Goal: Task Accomplishment & Management: Complete application form

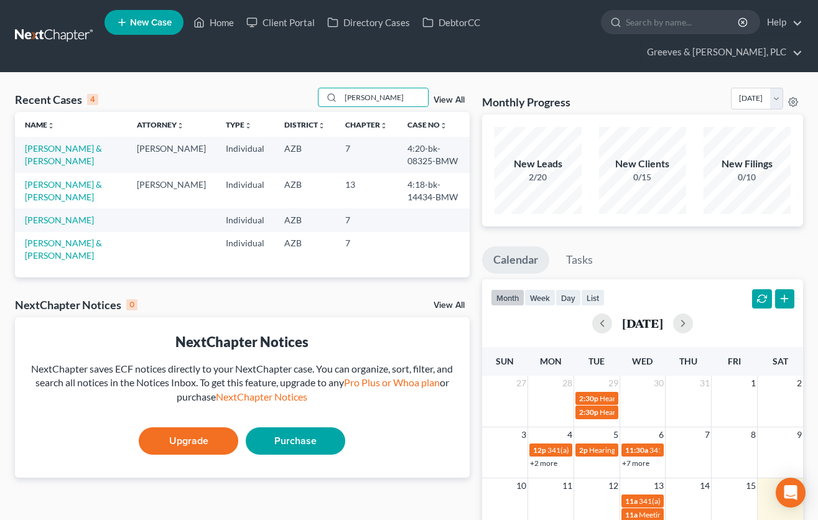
type input "[PERSON_NAME]"
click at [160, 29] on link "New Case" at bounding box center [143, 22] width 79 height 25
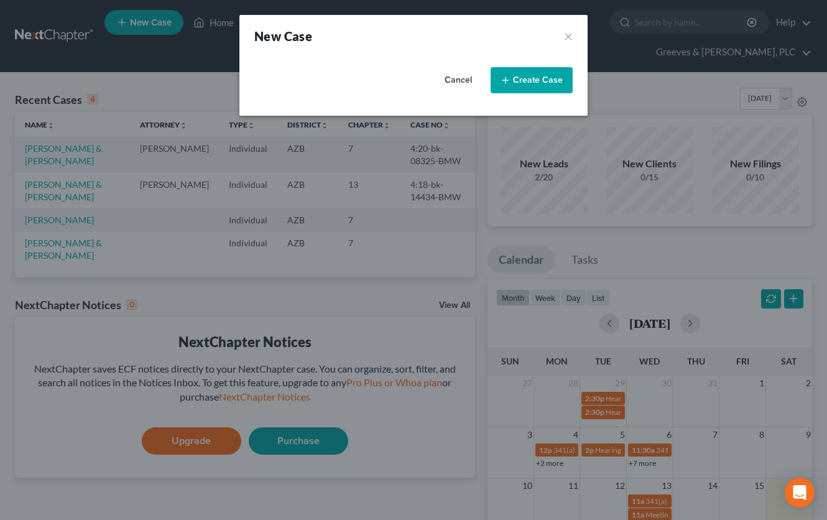
select select "4"
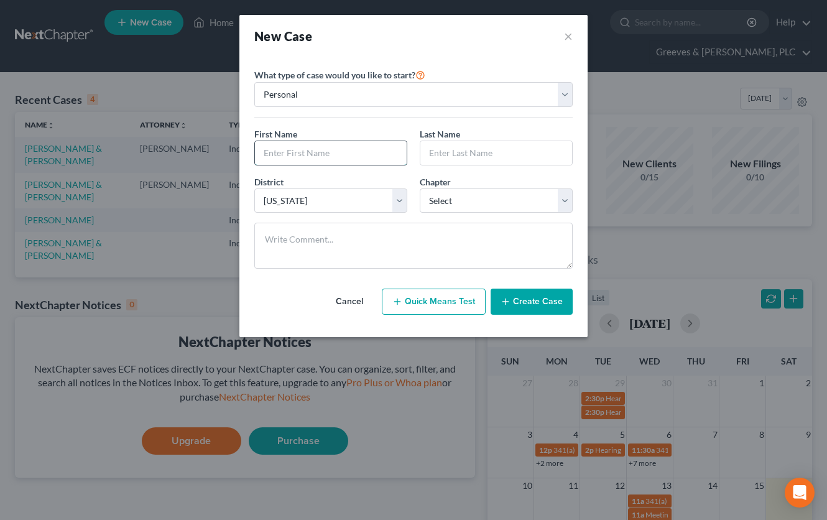
click at [353, 149] on input "text" at bounding box center [331, 153] width 152 height 24
paste input "[PERSON_NAME] and [PERSON_NAME]"
type input "[PERSON_NAME]"
click at [440, 158] on input "text" at bounding box center [496, 153] width 152 height 24
paste input "[PERSON_NAME] and [PERSON_NAME]"
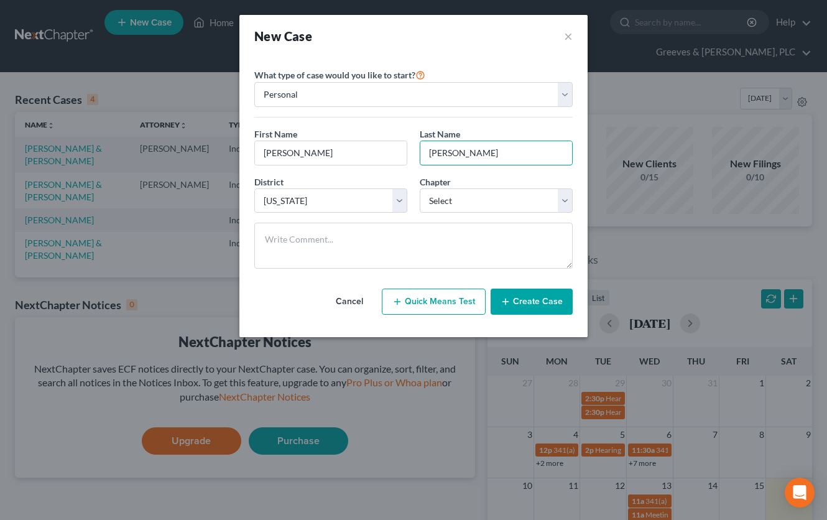
type input "[PERSON_NAME]"
click at [564, 195] on select "Select 7 11 12 13" at bounding box center [496, 200] width 153 height 25
select select "3"
click at [420, 188] on select "Select 7 11 12 13" at bounding box center [496, 200] width 153 height 25
click at [525, 295] on button "Create Case" at bounding box center [532, 302] width 82 height 26
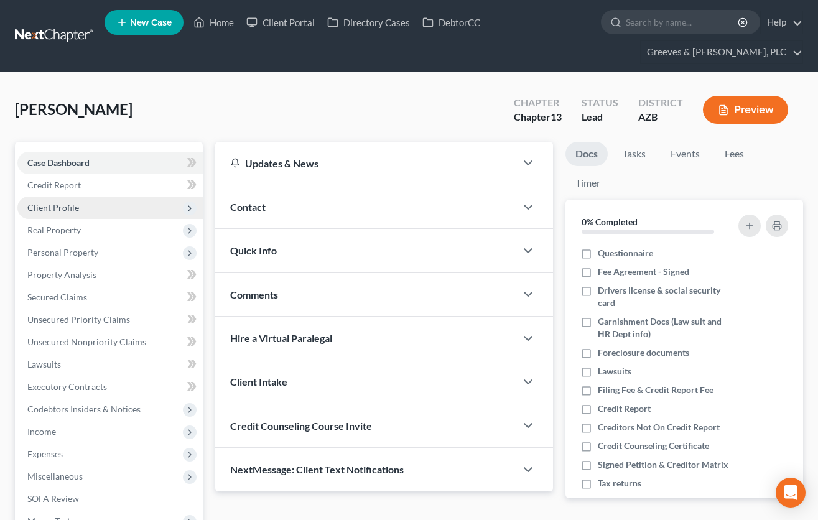
click at [137, 201] on span "Client Profile" at bounding box center [109, 208] width 185 height 22
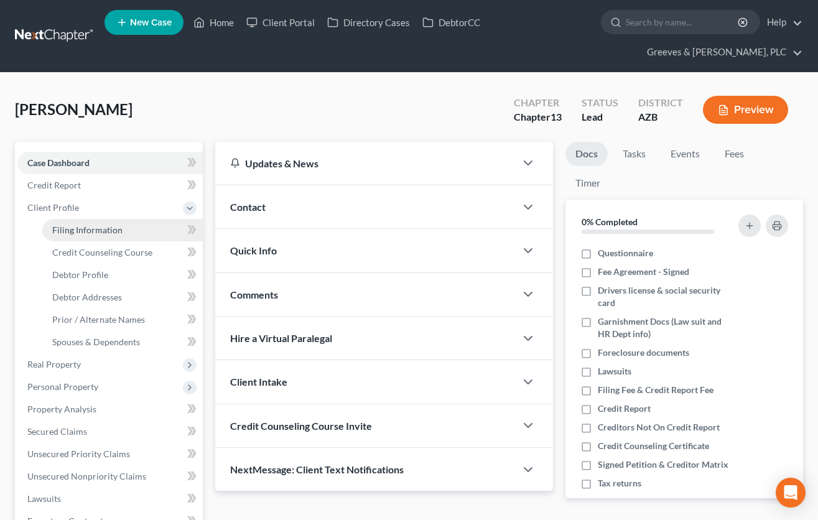
click at [137, 225] on link "Filing Information" at bounding box center [122, 230] width 160 height 22
select select "1"
select select "0"
select select "3"
select select "4"
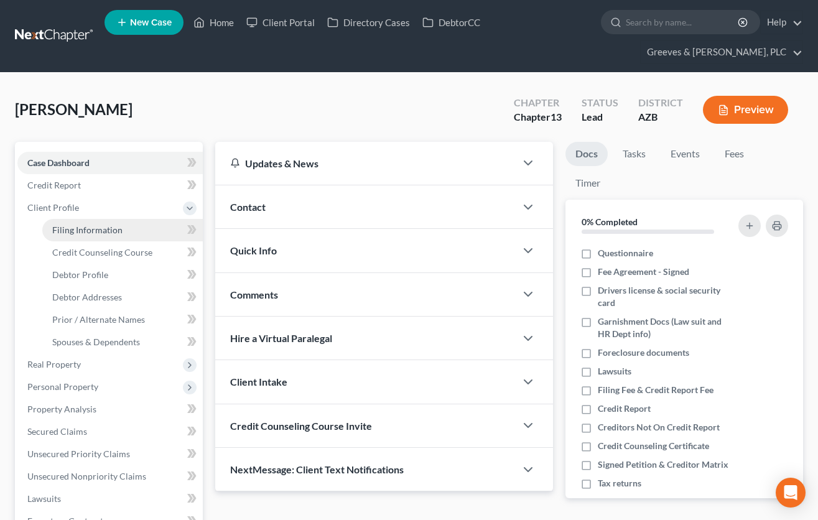
select select "3"
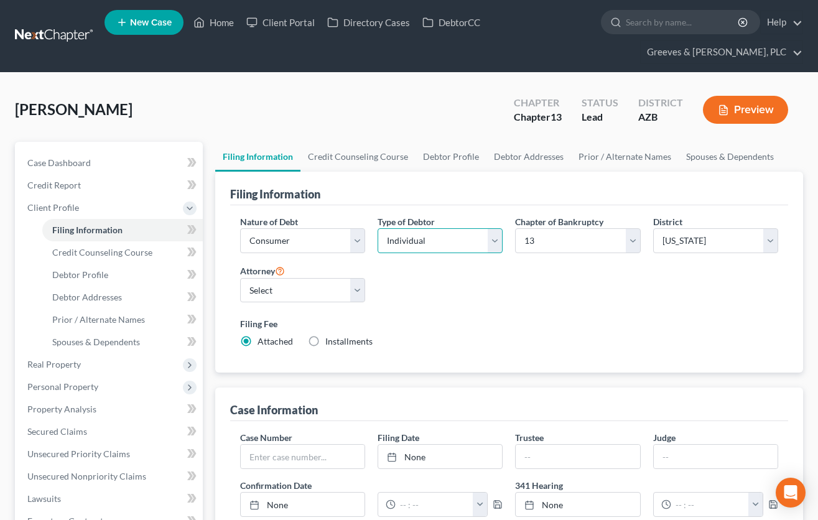
click at [493, 243] on select "Select Individual Joint" at bounding box center [440, 240] width 125 height 25
select select "1"
click at [378, 253] on select "Select Individual Joint" at bounding box center [440, 240] width 125 height 25
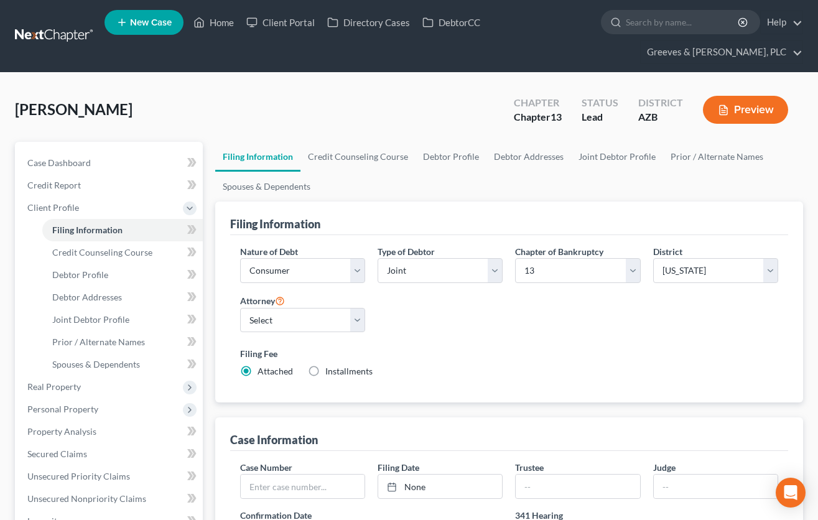
click at [453, 338] on div "Nature of Debt Select Business Consumer Other Nature of Business Select Clearin…" at bounding box center [509, 316] width 550 height 143
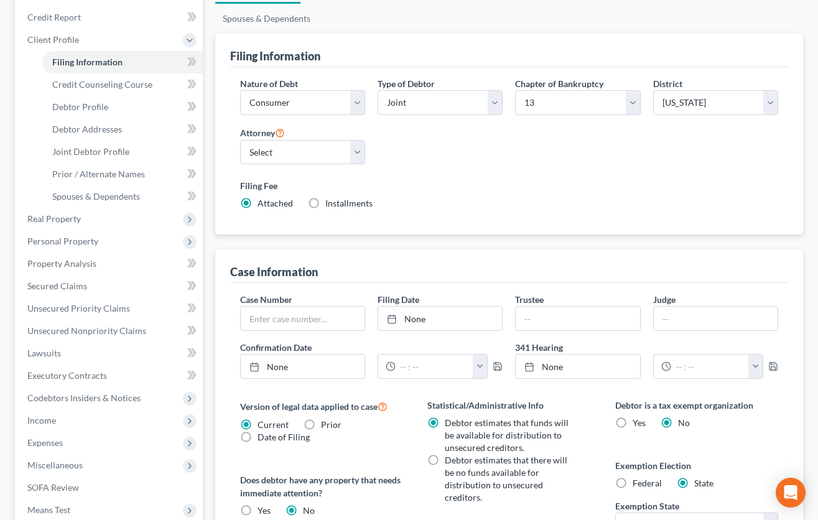
scroll to position [174, 0]
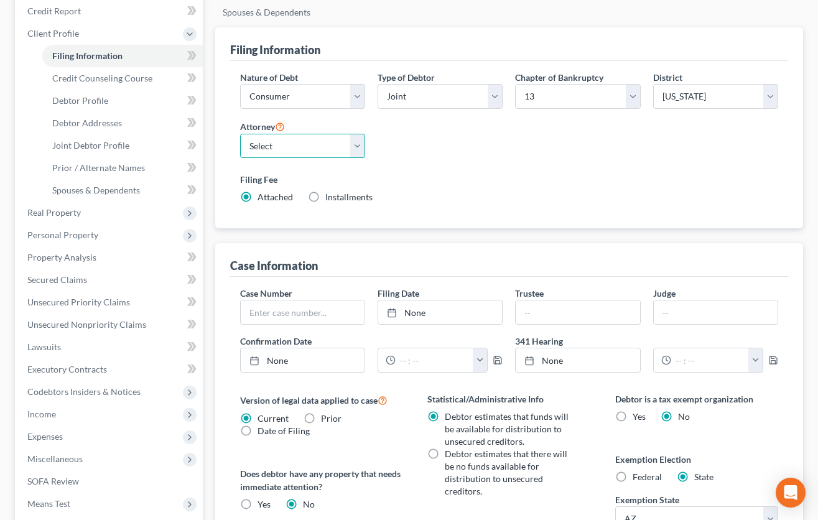
click at [362, 147] on select "Select [PERSON_NAME] - AZB [PERSON_NAME] - AZB" at bounding box center [302, 146] width 125 height 25
select select "1"
click at [240, 134] on select "Select [PERSON_NAME] - AZB [PERSON_NAME] - AZB" at bounding box center [302, 146] width 125 height 25
click at [471, 235] on div "Filing Information Nature of Debt Select Business Consumer Other Nature of Busi…" at bounding box center [509, 350] width 588 height 646
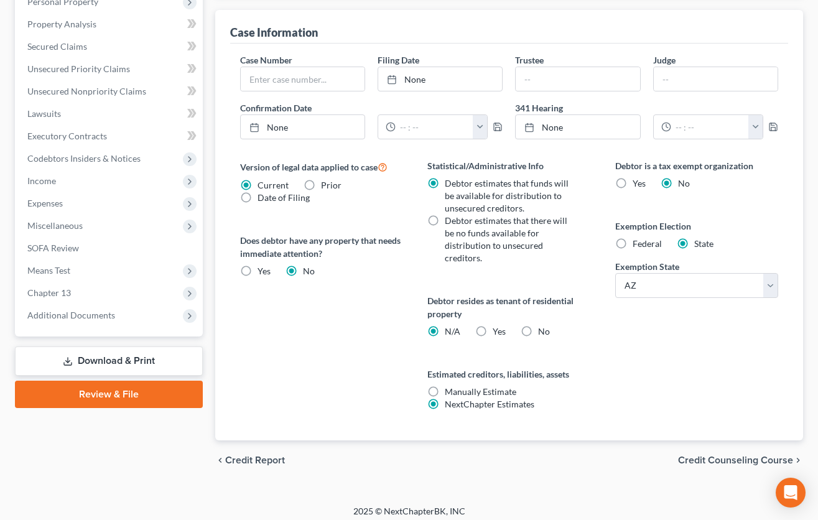
scroll to position [415, 0]
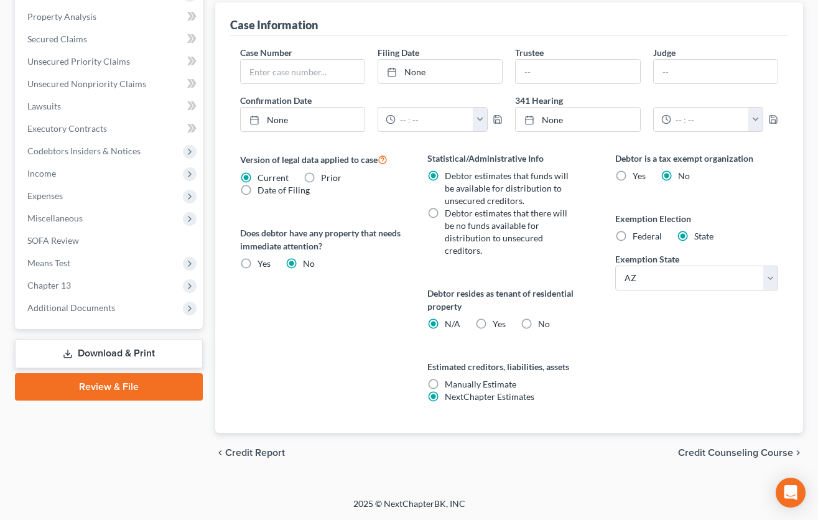
click at [493, 324] on label "Yes Yes" at bounding box center [499, 324] width 13 height 12
click at [498, 324] on input "Yes Yes" at bounding box center [502, 322] width 8 height 8
radio input "true"
radio input "false"
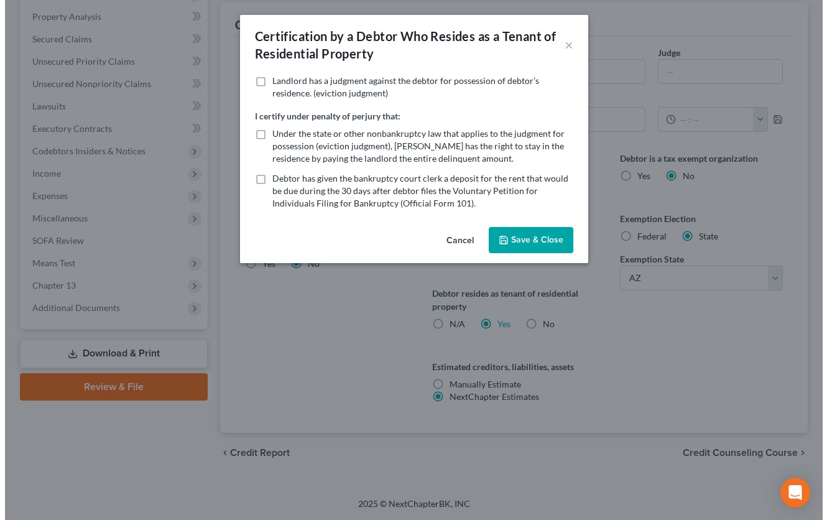
scroll to position [380, 0]
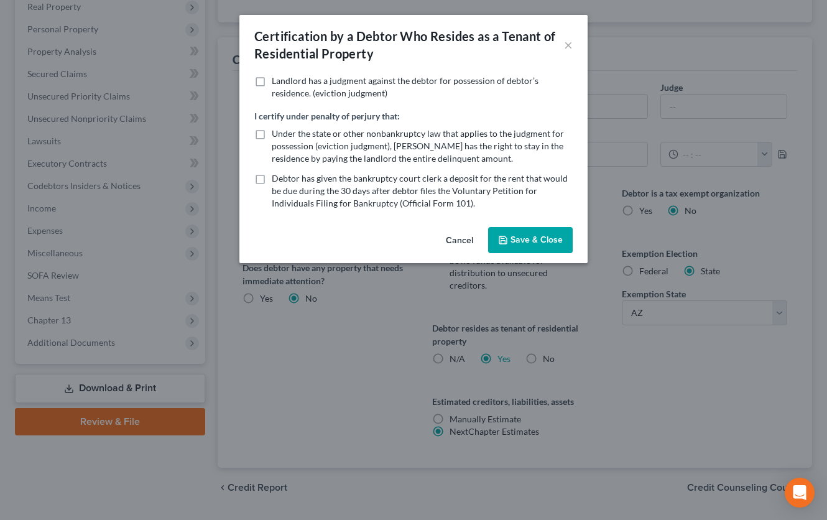
click at [501, 241] on icon "button" at bounding box center [503, 240] width 10 height 10
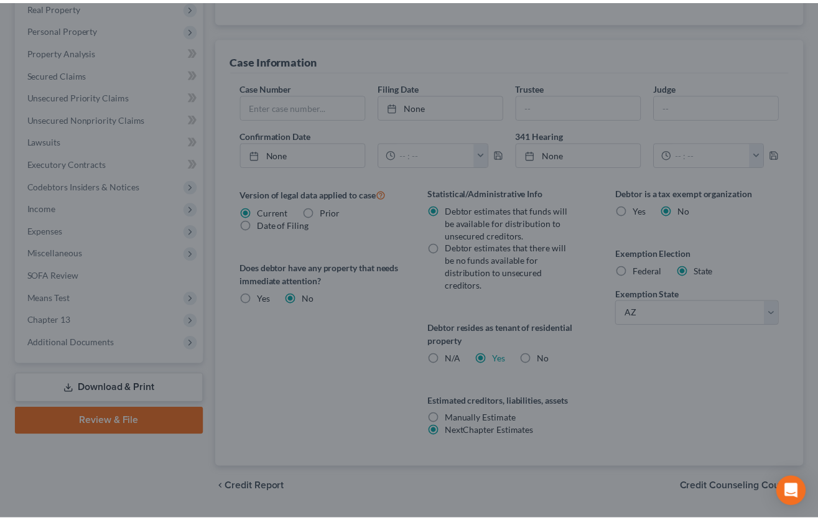
scroll to position [402, 0]
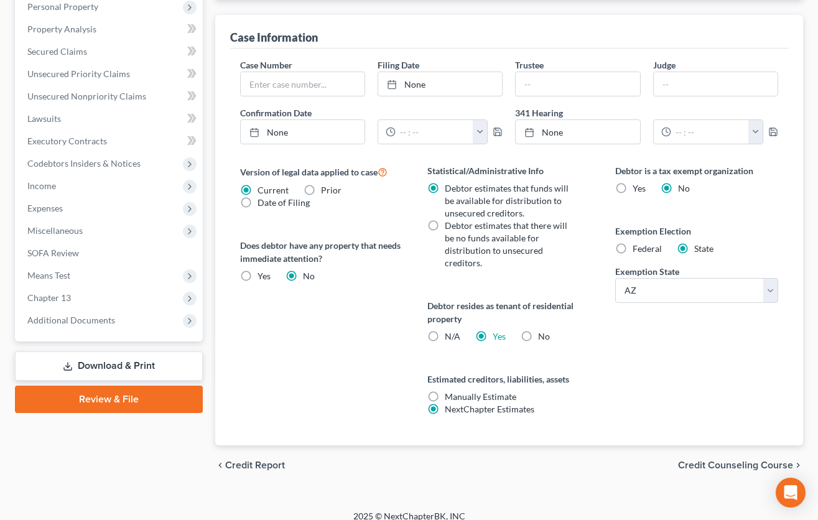
click at [706, 463] on span "Credit Counseling Course" at bounding box center [735, 465] width 115 height 10
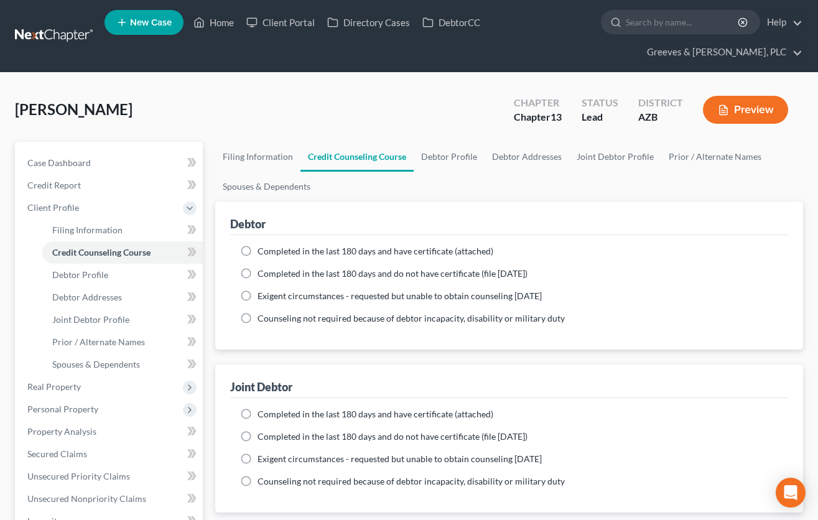
click at [258, 254] on label "Completed in the last 180 days and have certificate (attached)" at bounding box center [376, 251] width 236 height 12
click at [262, 253] on input "Completed in the last 180 days and have certificate (attached)" at bounding box center [266, 249] width 8 height 8
radio input "true"
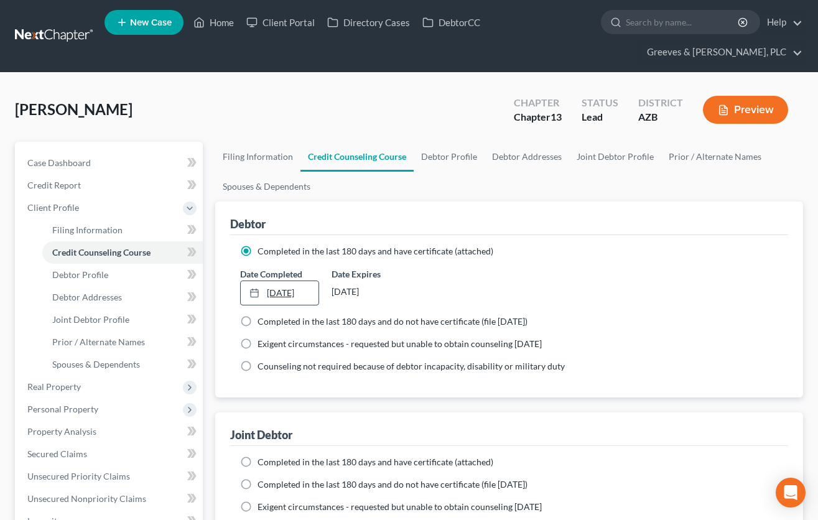
click at [292, 285] on link "[DATE]" at bounding box center [280, 293] width 78 height 24
click at [455, 398] on div "Debtor Completed in the last 180 days and have certificate (attached) Date Comp…" at bounding box center [509, 381] width 588 height 359
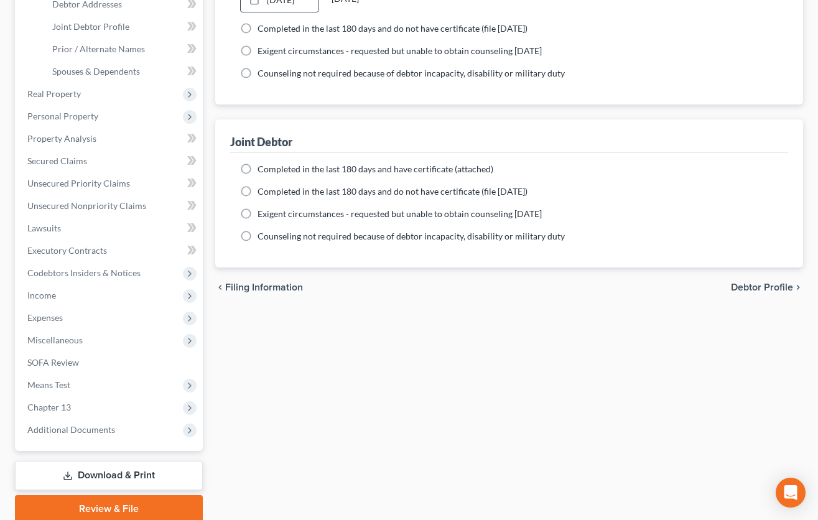
scroll to position [323, 0]
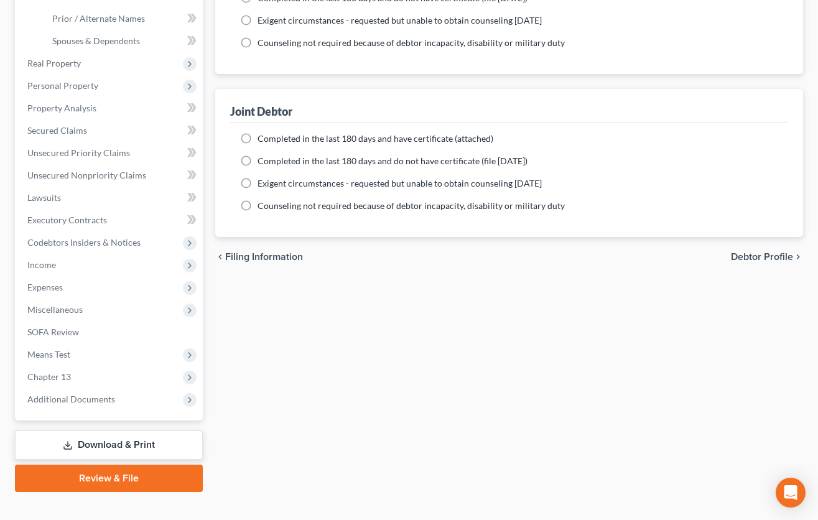
click at [258, 137] on label "Completed in the last 180 days and have certificate (attached)" at bounding box center [376, 138] width 236 height 12
click at [262, 137] on input "Completed in the last 180 days and have certificate (attached)" at bounding box center [266, 136] width 8 height 8
radio input "true"
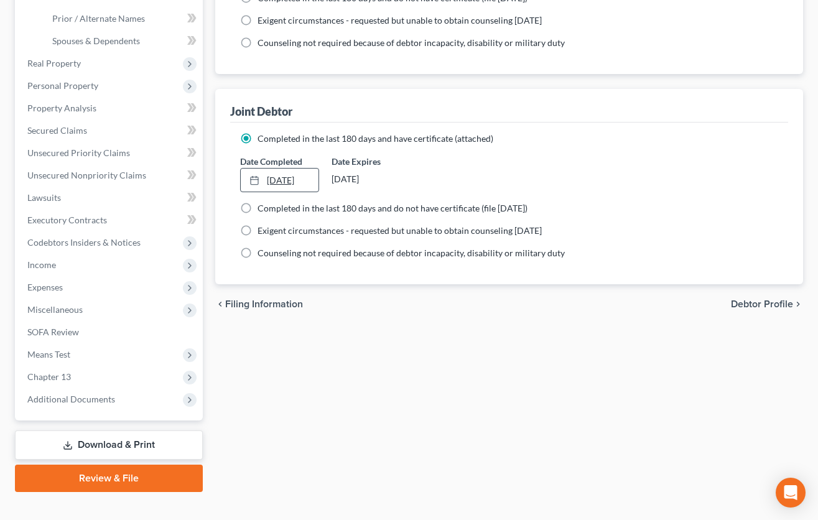
click at [271, 174] on link "[DATE]" at bounding box center [280, 181] width 78 height 24
click at [750, 307] on span "Debtor Profile" at bounding box center [762, 304] width 62 height 10
select select "1"
select select "0"
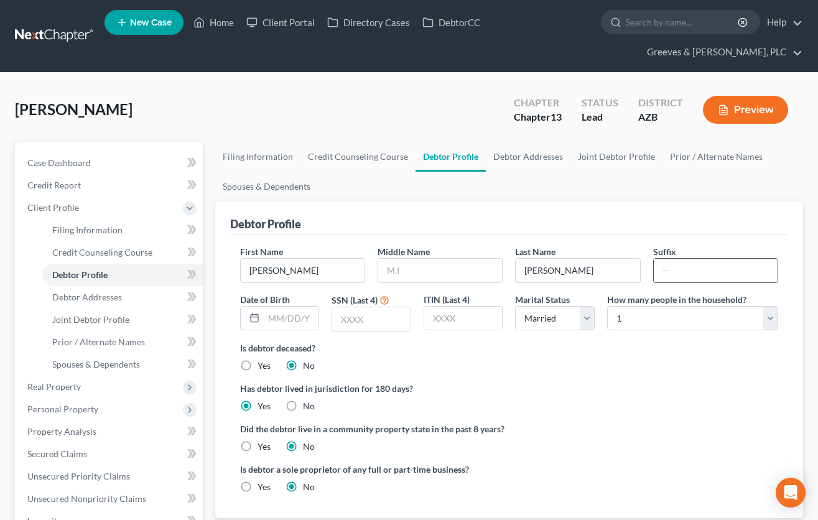
click at [664, 267] on input "text" at bounding box center [716, 271] width 124 height 24
type input "Jr."
click at [773, 324] on select "Select 1 2 3 4 5 6 7 8 9 10 11 12 13 14 15 16 17 18 19 20" at bounding box center [692, 318] width 171 height 25
select select "1"
click at [607, 306] on select "Select 1 2 3 4 5 6 7 8 9 10 11 12 13 14 15 16 17 18 19 20" at bounding box center [692, 318] width 171 height 25
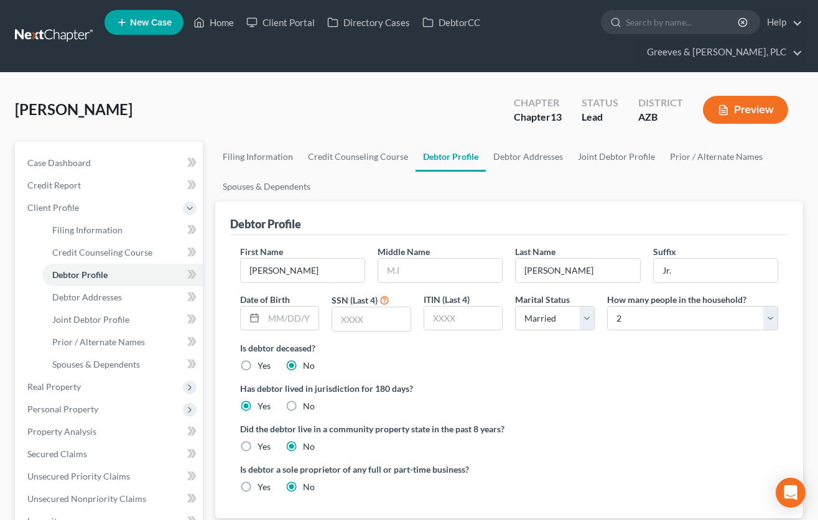
click at [258, 446] on label "Yes" at bounding box center [264, 446] width 13 height 12
click at [262, 446] on input "Yes" at bounding box center [266, 444] width 8 height 8
radio input "true"
radio input "false"
click at [379, 320] on input "text" at bounding box center [371, 319] width 78 height 24
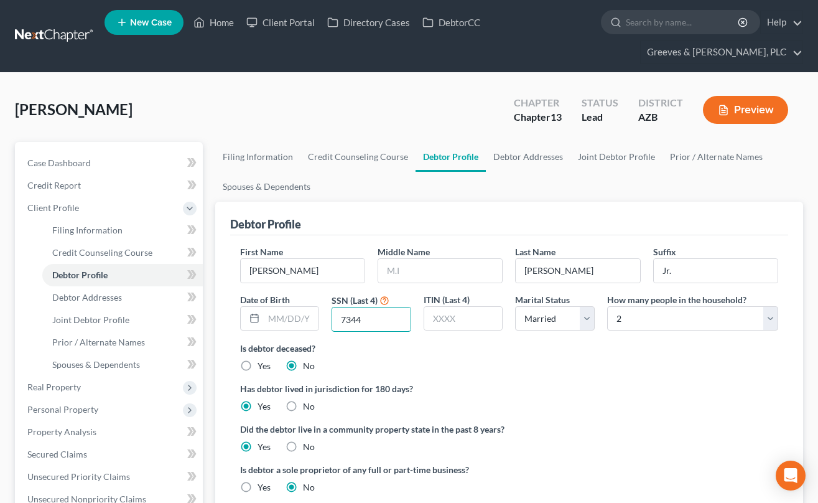
type input "7344"
click at [456, 272] on input "text" at bounding box center [440, 271] width 124 height 24
type input "D."
click at [523, 476] on div "Is debtor a sole proprietor of any full or part-time business? Yes No" at bounding box center [509, 483] width 550 height 40
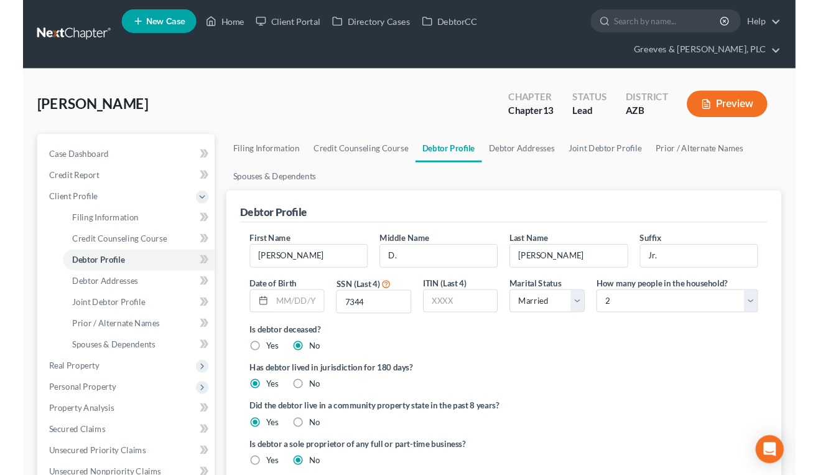
scroll to position [360, 0]
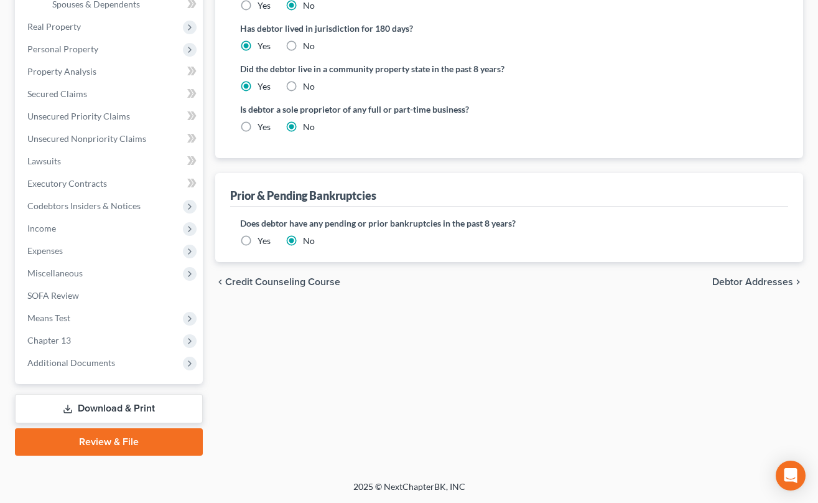
click at [258, 234] on label "Yes" at bounding box center [264, 240] width 13 height 12
click at [262, 234] on input "Yes" at bounding box center [266, 238] width 8 height 8
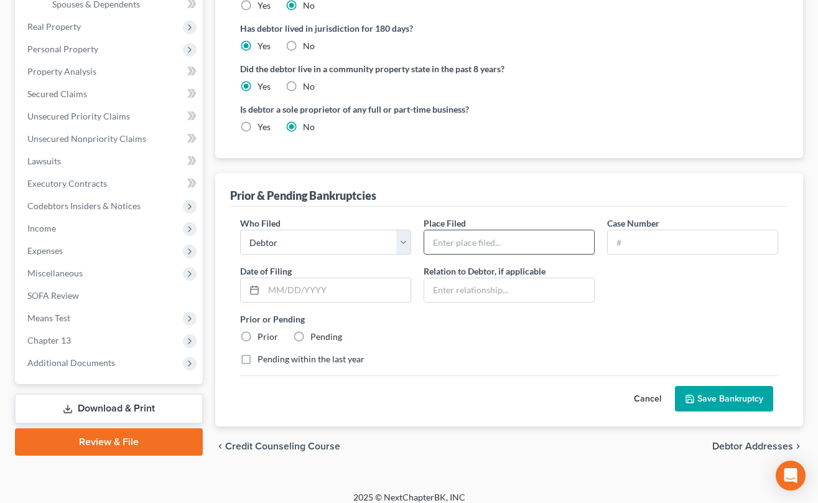
click at [471, 237] on input "text" at bounding box center [509, 242] width 170 height 24
type input "[US_STATE] Western"
click at [364, 298] on input "text" at bounding box center [337, 290] width 147 height 24
paste input "[DATE]"
type input "[DATE]"
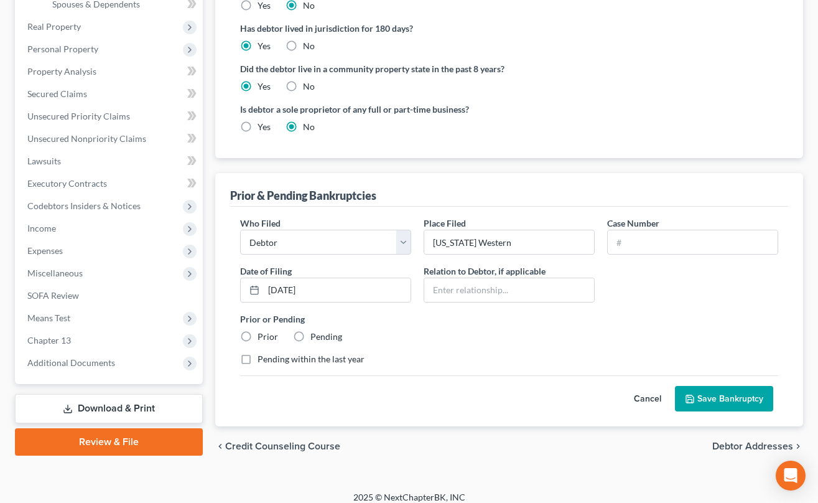
click at [258, 337] on label "Prior" at bounding box center [268, 336] width 21 height 12
click at [262, 337] on input "Prior" at bounding box center [266, 334] width 8 height 8
radio input "true"
click at [258, 363] on label "Pending within the last year" at bounding box center [311, 359] width 107 height 12
click at [262, 361] on input "Pending within the last year" at bounding box center [266, 357] width 8 height 8
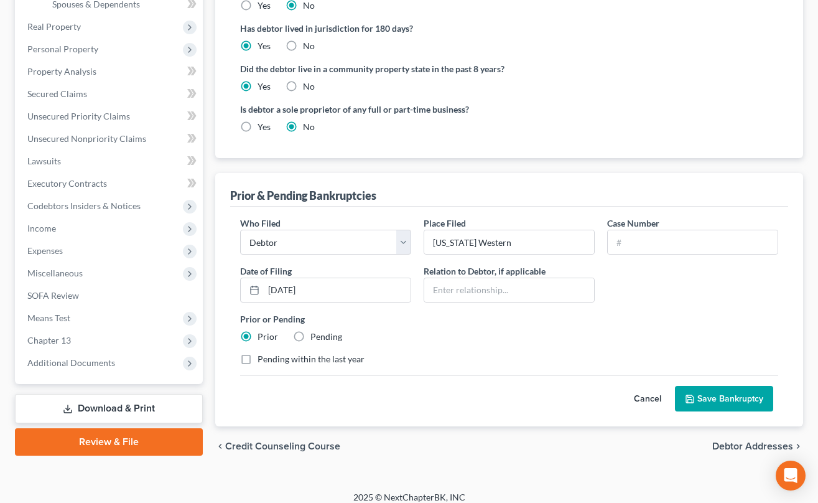
checkbox input "true"
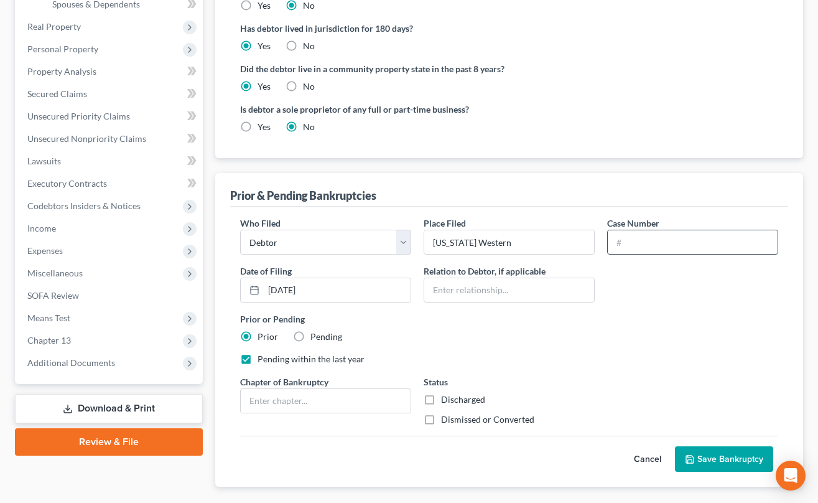
drag, startPoint x: 625, startPoint y: 241, endPoint x: 562, endPoint y: 213, distance: 68.8
click at [625, 238] on input "text" at bounding box center [693, 242] width 170 height 24
paste input "6:2023bk60896"
type input "6:2023bk60896"
click at [384, 384] on div "Chapter of Bankruptcy" at bounding box center [325, 400] width 183 height 50
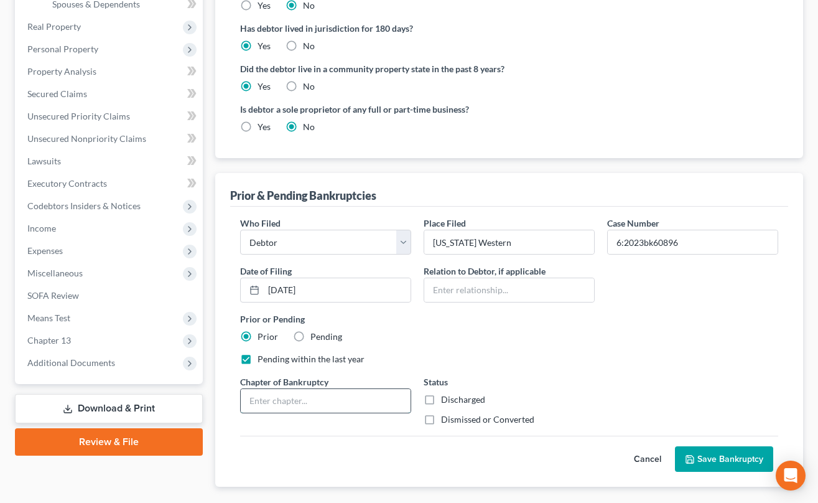
click at [379, 397] on input "text" at bounding box center [326, 401] width 170 height 24
type input "13"
click at [441, 417] on label "Dismissed or Converted" at bounding box center [487, 419] width 93 height 12
click at [446, 417] on input "Dismissed or Converted" at bounding box center [450, 417] width 8 height 8
checkbox input "true"
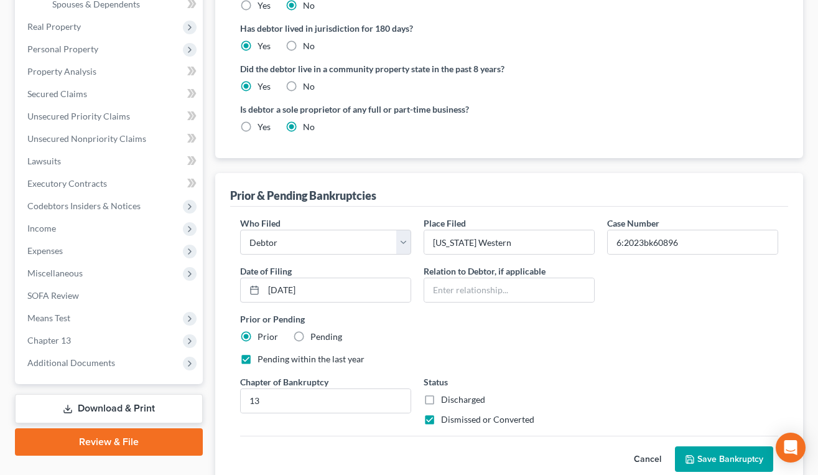
click at [712, 459] on button "Save Bankruptcy" at bounding box center [724, 459] width 98 height 26
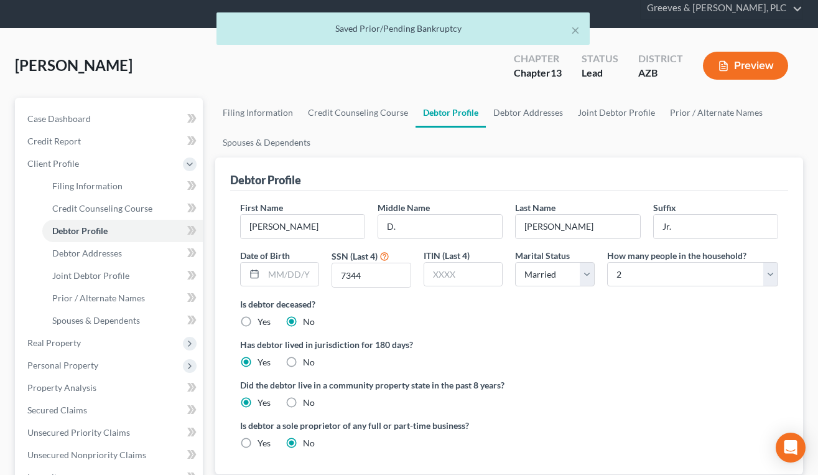
scroll to position [32, 0]
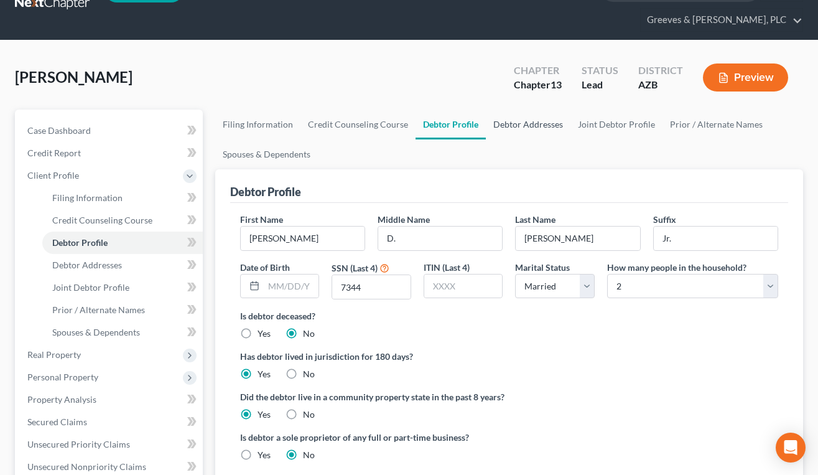
click at [533, 124] on link "Debtor Addresses" at bounding box center [528, 124] width 85 height 30
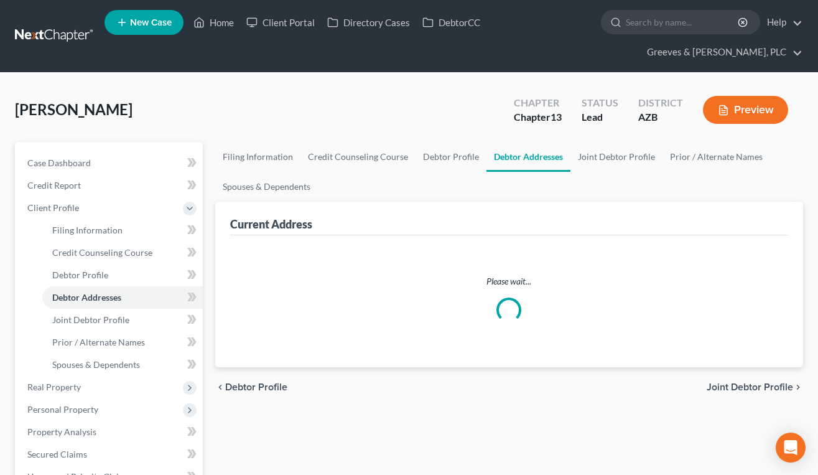
select select "0"
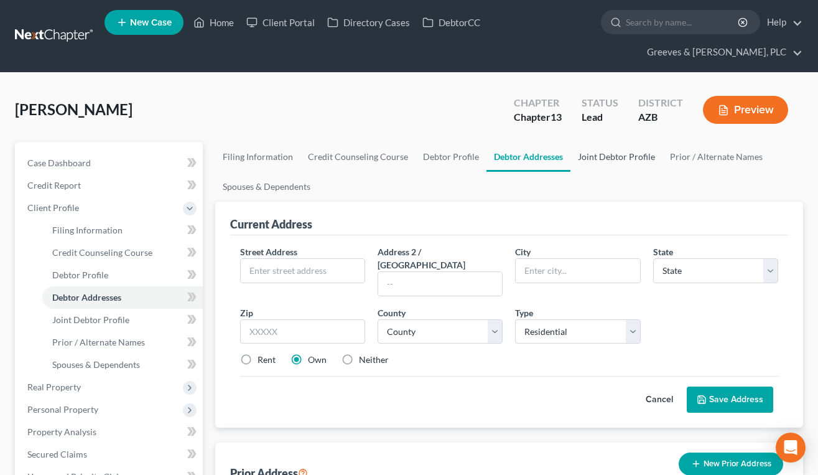
click at [603, 167] on link "Joint Debtor Profile" at bounding box center [616, 157] width 92 height 30
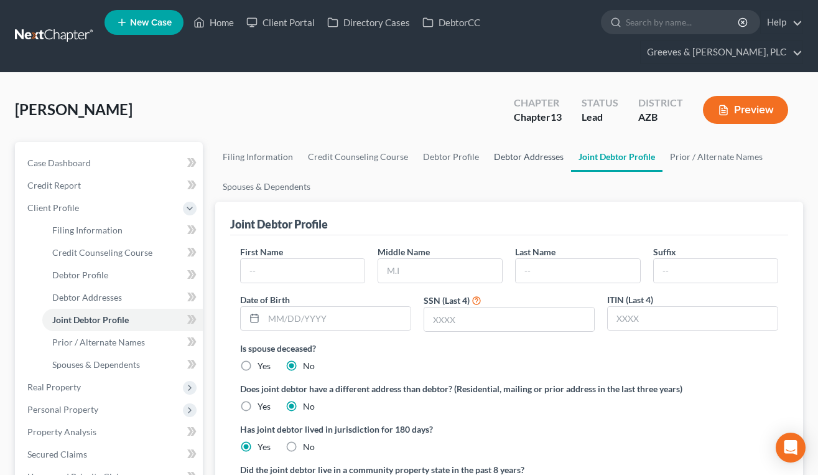
click at [511, 159] on link "Debtor Addresses" at bounding box center [528, 157] width 85 height 30
select select "0"
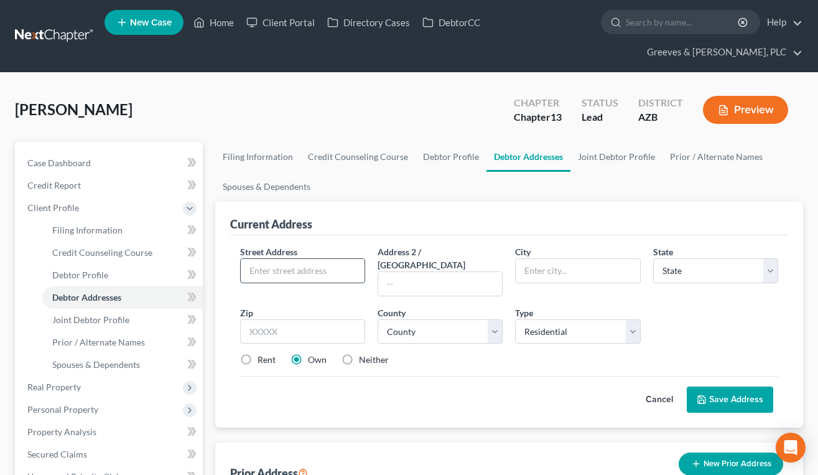
click at [283, 272] on input "text" at bounding box center [303, 271] width 124 height 24
type input "[STREET_ADDRESS]"
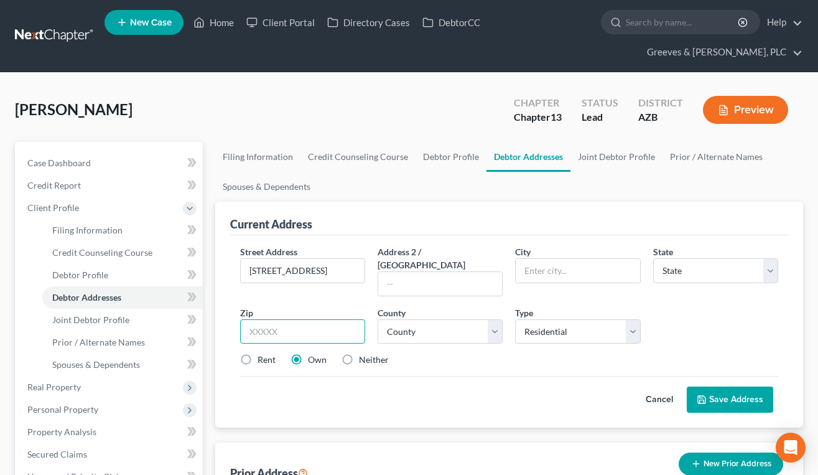
click at [348, 319] on input "text" at bounding box center [302, 331] width 125 height 25
type input "85336"
click at [452, 353] on div "Rent Own Neither" at bounding box center [509, 359] width 550 height 12
type input "Gadsden"
select select "3"
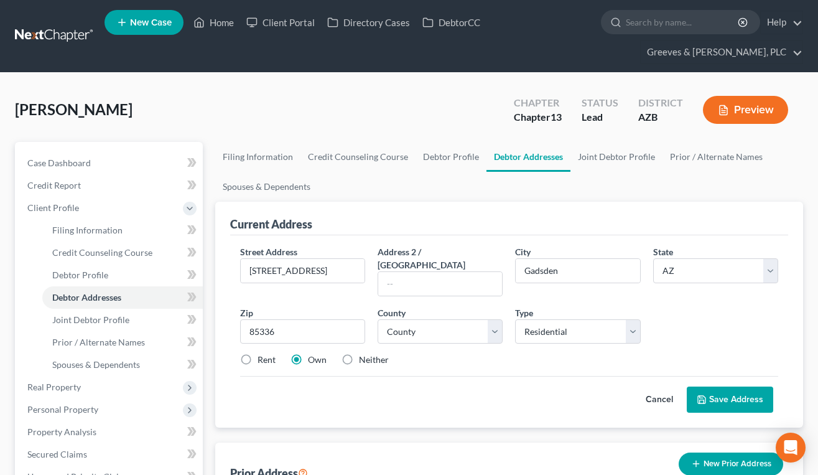
click at [258, 353] on label "Rent" at bounding box center [267, 359] width 18 height 12
click at [262, 353] on input "Rent" at bounding box center [266, 357] width 8 height 8
radio input "true"
drag, startPoint x: 337, startPoint y: 274, endPoint x: 244, endPoint y: 266, distance: 93.7
click at [244, 266] on input "[STREET_ADDRESS]" at bounding box center [303, 271] width 124 height 24
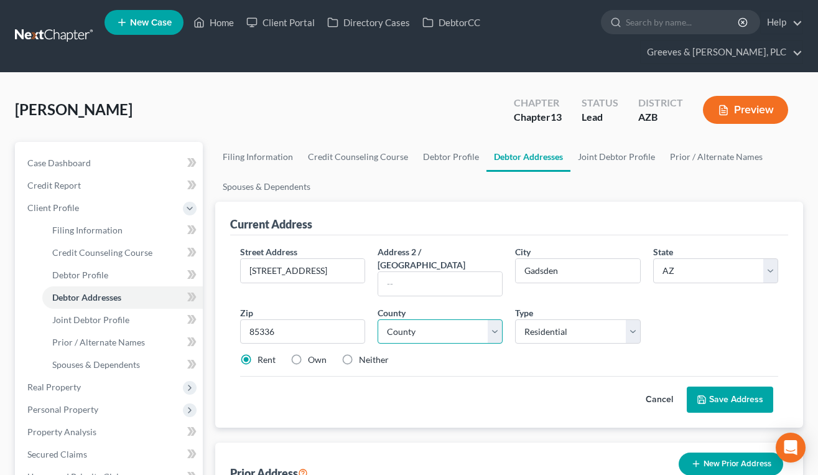
click at [492, 327] on select "County [GEOGRAPHIC_DATA] [GEOGRAPHIC_DATA] [GEOGRAPHIC_DATA] [GEOGRAPHIC_DATA] …" at bounding box center [440, 331] width 125 height 25
select select "14"
click at [378, 319] on select "County [GEOGRAPHIC_DATA] [GEOGRAPHIC_DATA] [GEOGRAPHIC_DATA] [GEOGRAPHIC_DATA] …" at bounding box center [440, 331] width 125 height 25
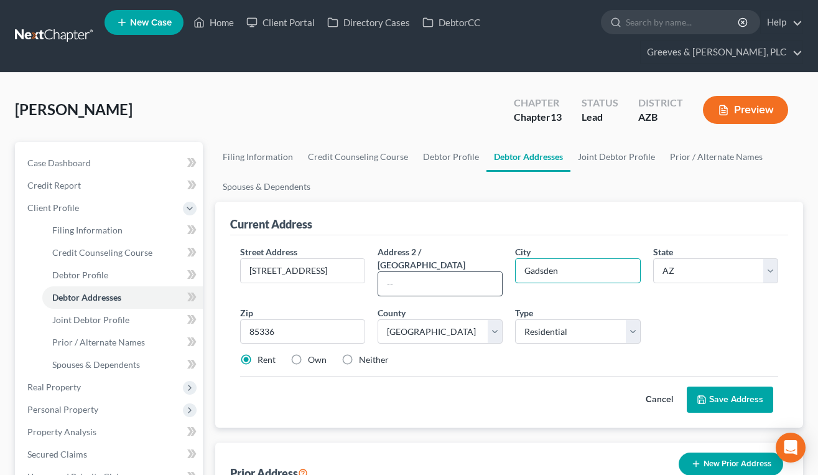
drag, startPoint x: 577, startPoint y: 272, endPoint x: 490, endPoint y: 274, distance: 87.1
click at [496, 274] on div "Street Address * 571 E Manzanitas Dr Address 2 / [GEOGRAPHIC_DATA] * [GEOGRAPHI…" at bounding box center [509, 310] width 550 height 131
paste input "San [PERSON_NAME]"
type input "San [PERSON_NAME]"
click at [474, 379] on div "Cancel Save Address" at bounding box center [509, 394] width 538 height 37
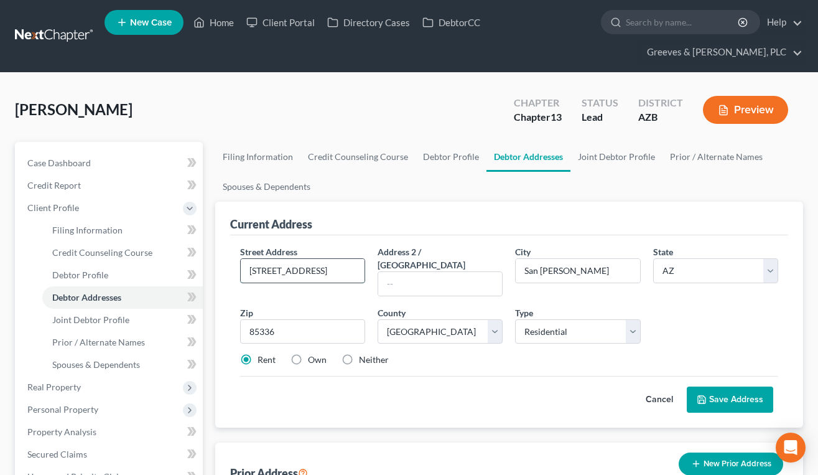
drag, startPoint x: 337, startPoint y: 279, endPoint x: 248, endPoint y: 274, distance: 89.1
click at [248, 274] on input "[STREET_ADDRESS]" at bounding box center [303, 271] width 124 height 24
click at [417, 183] on ul "Filing Information Credit Counseling Course Debtor Profile Debtor Addresses Joi…" at bounding box center [509, 172] width 588 height 60
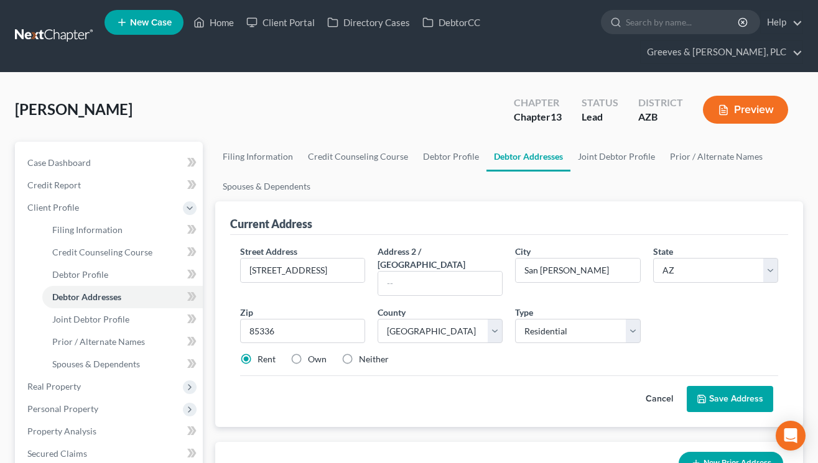
click at [729, 386] on button "Save Address" at bounding box center [730, 399] width 86 height 26
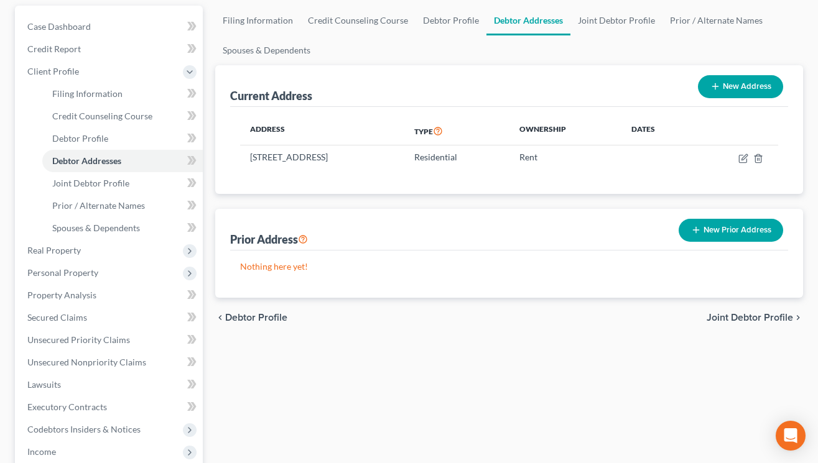
scroll to position [132, 0]
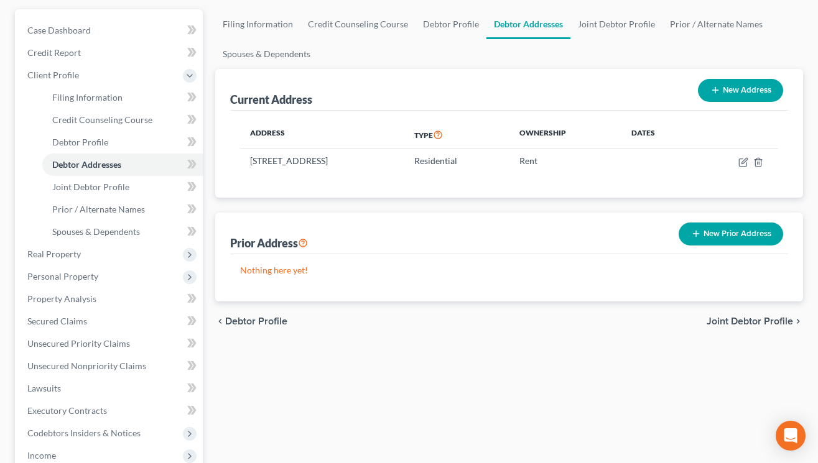
click at [726, 91] on button "New Address" at bounding box center [740, 90] width 85 height 23
select select "0"
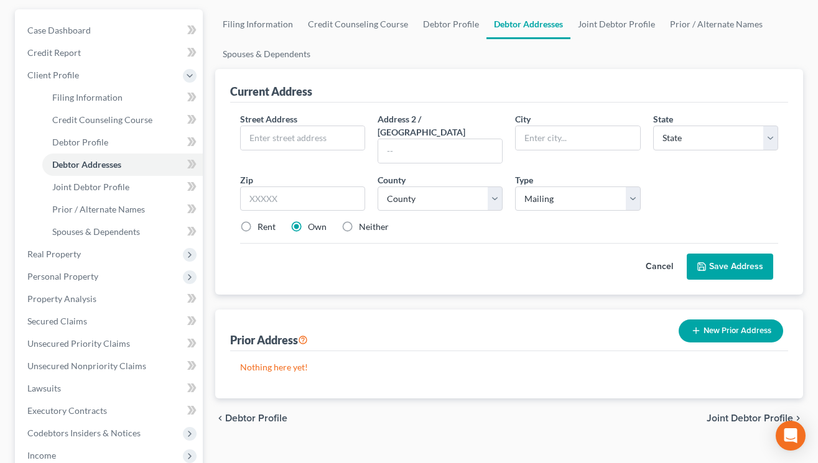
click at [359, 221] on label "Neither" at bounding box center [374, 227] width 30 height 12
click at [364, 221] on input "Neither" at bounding box center [368, 225] width 8 height 8
radio input "true"
click at [300, 146] on input "text" at bounding box center [303, 138] width 124 height 24
click at [550, 187] on select "Select Mailing Rental Business" at bounding box center [577, 199] width 125 height 25
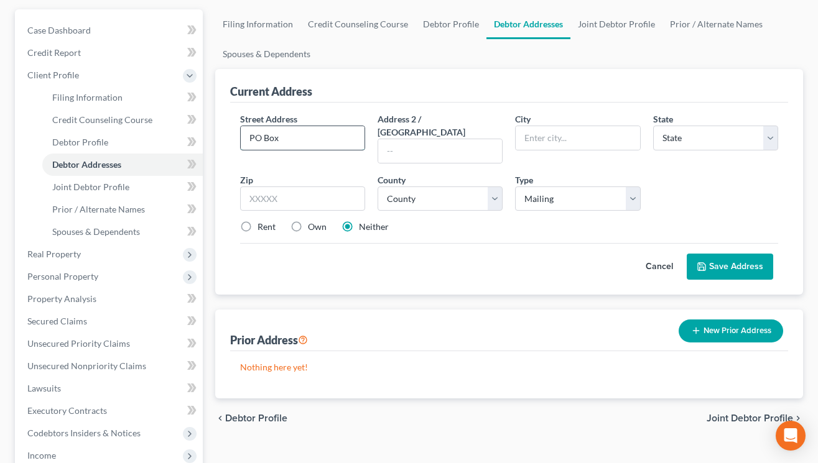
click at [318, 135] on input "PO Box" at bounding box center [303, 138] width 124 height 24
type input "PO Box 2504"
click at [494, 187] on select "County" at bounding box center [440, 199] width 125 height 25
click at [322, 187] on input "text" at bounding box center [302, 199] width 125 height 25
paste input "85349"
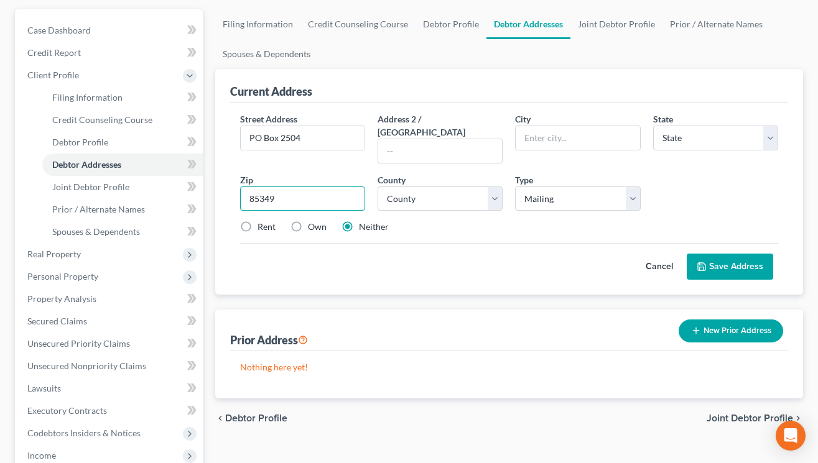
type input "85349"
click at [422, 243] on div "Cancel Save Address" at bounding box center [509, 261] width 538 height 37
type input "San [PERSON_NAME]"
select select "3"
click at [300, 187] on input "85349" at bounding box center [302, 199] width 125 height 25
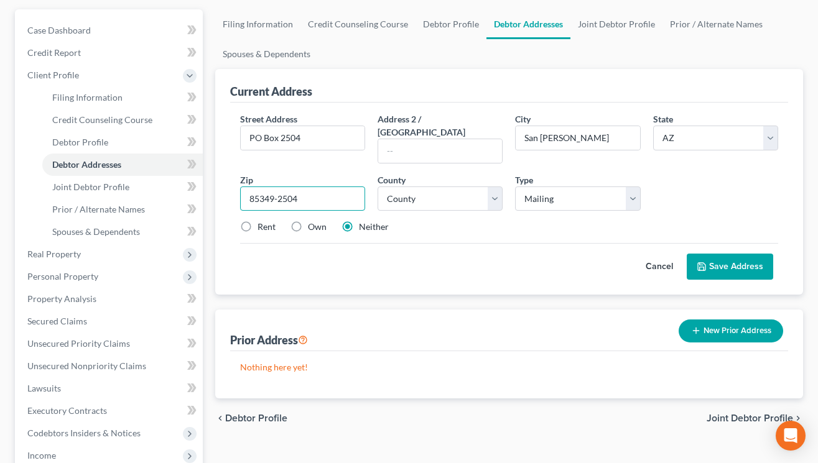
type input "85349-2504"
click at [400, 244] on div "Cancel Save Address" at bounding box center [509, 261] width 538 height 37
click at [491, 190] on select "County [GEOGRAPHIC_DATA] [GEOGRAPHIC_DATA] [GEOGRAPHIC_DATA] [GEOGRAPHIC_DATA] …" at bounding box center [440, 199] width 125 height 25
click at [488, 190] on select "County [GEOGRAPHIC_DATA] [GEOGRAPHIC_DATA] [GEOGRAPHIC_DATA] [GEOGRAPHIC_DATA] …" at bounding box center [440, 199] width 125 height 25
select select "14"
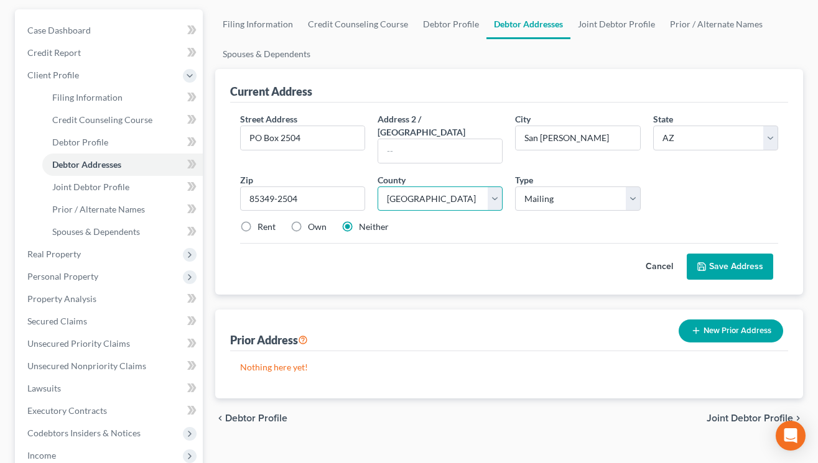
click at [378, 187] on select "County [GEOGRAPHIC_DATA] [GEOGRAPHIC_DATA] [GEOGRAPHIC_DATA] [GEOGRAPHIC_DATA] …" at bounding box center [440, 199] width 125 height 25
click at [709, 254] on button "Save Address" at bounding box center [730, 267] width 86 height 26
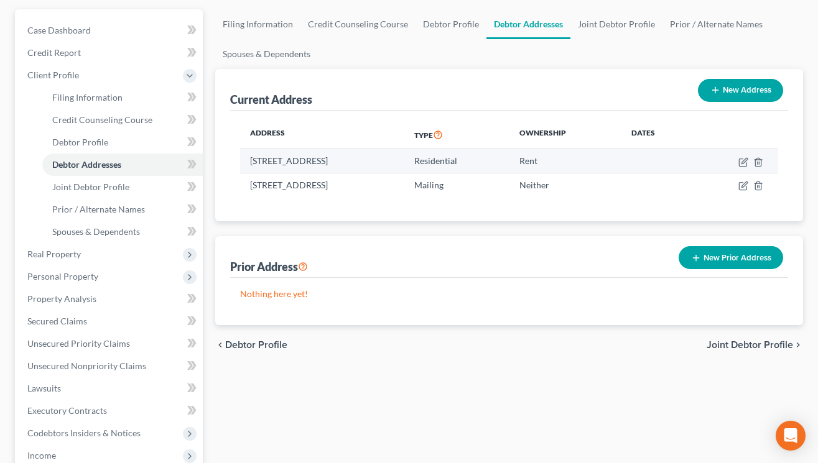
drag, startPoint x: 248, startPoint y: 161, endPoint x: 328, endPoint y: 157, distance: 80.4
click at [328, 157] on td "[STREET_ADDRESS]" at bounding box center [322, 161] width 164 height 24
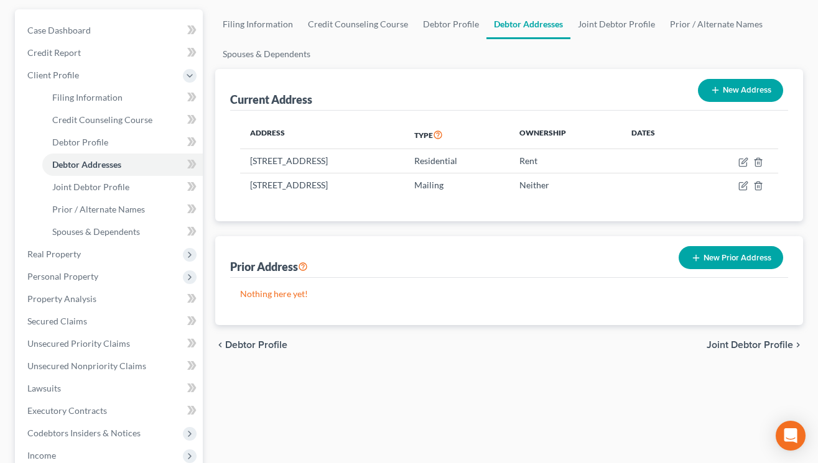
copy td "[STREET_ADDRESS]"
click at [587, 16] on link "Joint Debtor Profile" at bounding box center [616, 24] width 92 height 30
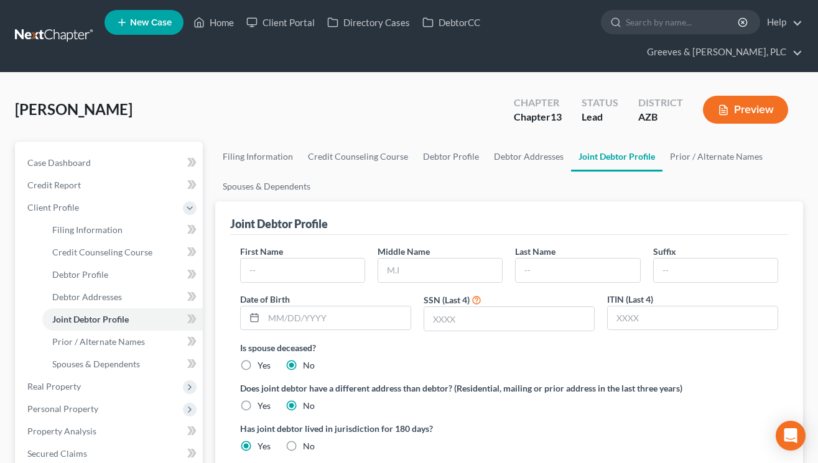
click at [607, 210] on div "Joint Debtor Profile" at bounding box center [509, 219] width 558 height 34
drag, startPoint x: 490, startPoint y: 323, endPoint x: 457, endPoint y: 317, distance: 32.9
click at [485, 322] on input "text" at bounding box center [509, 319] width 170 height 24
type input "6754"
click at [296, 271] on input "text" at bounding box center [303, 271] width 124 height 24
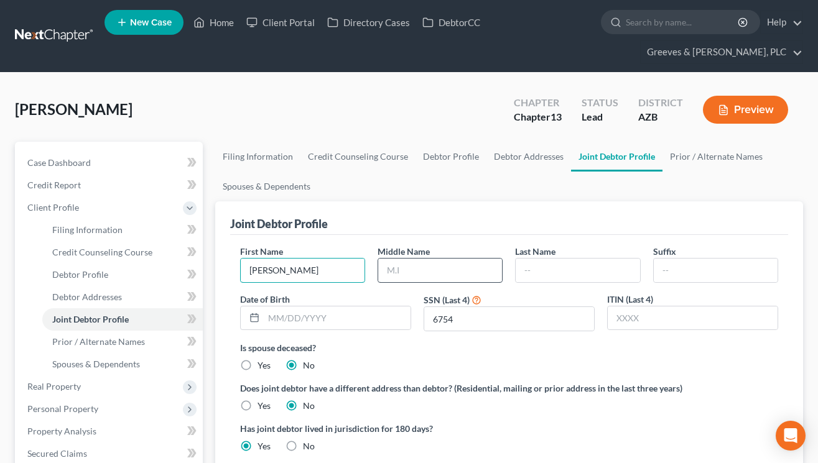
type input "[PERSON_NAME]"
click at [431, 271] on input "text" at bounding box center [440, 271] width 124 height 24
type input "[PERSON_NAME]"
click at [587, 274] on input "text" at bounding box center [578, 271] width 124 height 24
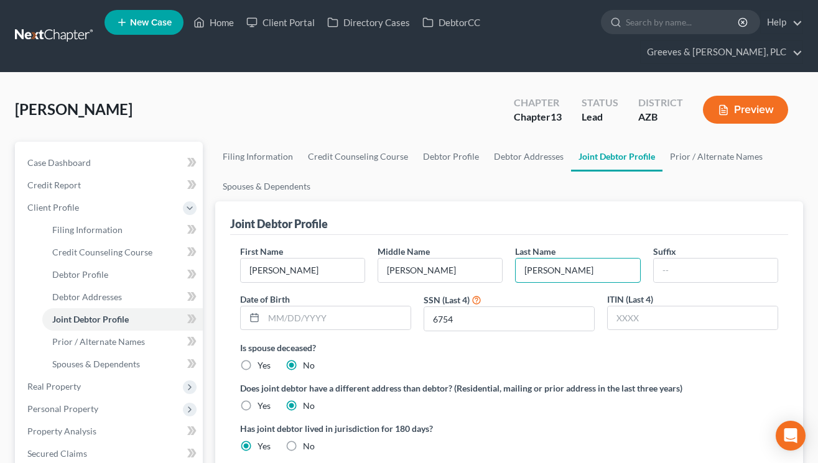
type input "[PERSON_NAME]"
click at [487, 361] on div "Is spouse deceased? Yes No" at bounding box center [509, 356] width 538 height 30
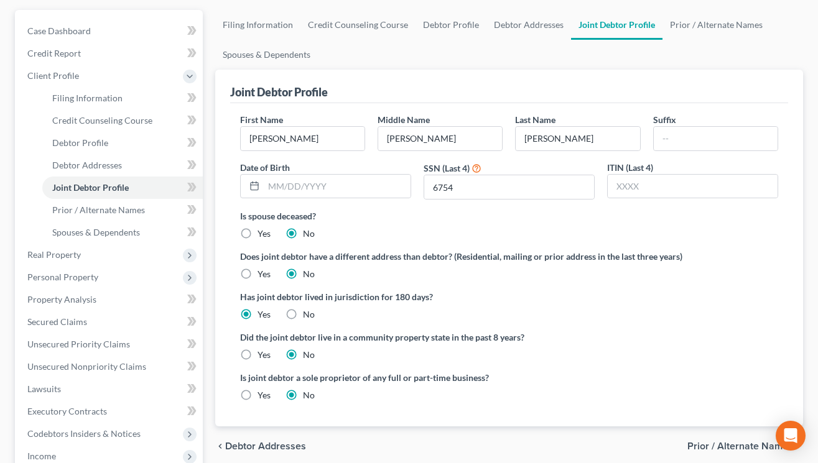
scroll to position [174, 0]
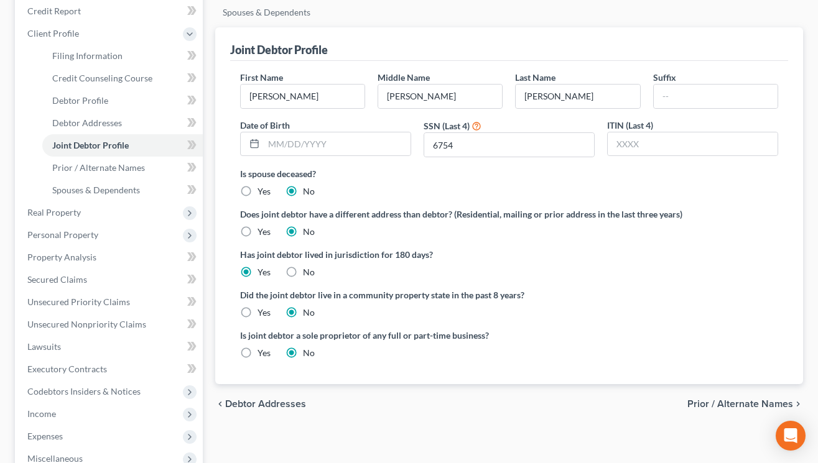
click at [258, 312] on label "Yes" at bounding box center [264, 313] width 13 height 12
click at [262, 312] on input "Yes" at bounding box center [266, 311] width 8 height 8
radio input "true"
radio input "false"
click at [751, 402] on span "Prior / Alternate Names" at bounding box center [740, 404] width 106 height 10
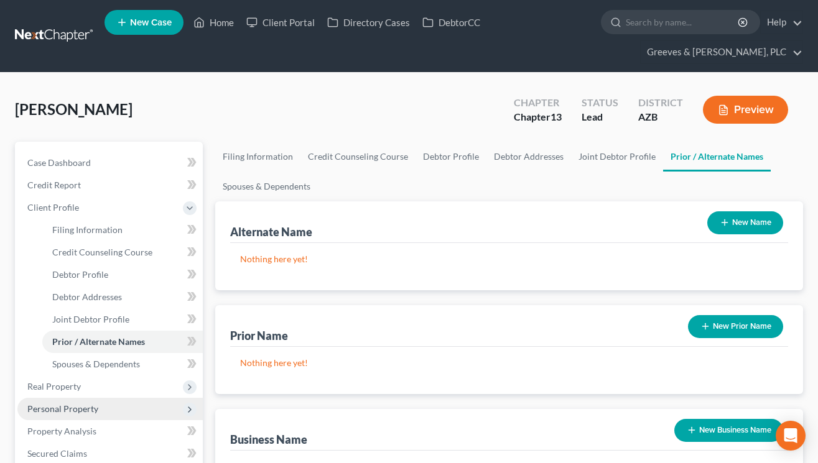
click at [141, 398] on span "Personal Property" at bounding box center [109, 409] width 185 height 22
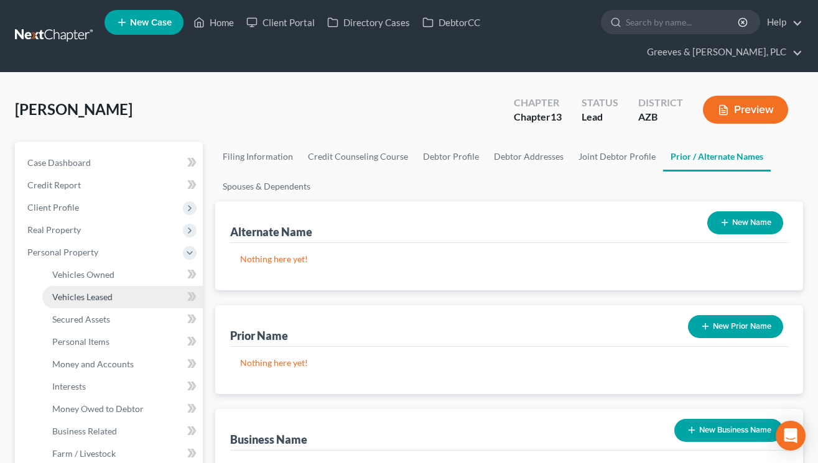
click at [137, 297] on link "Vehicles Leased" at bounding box center [122, 297] width 160 height 22
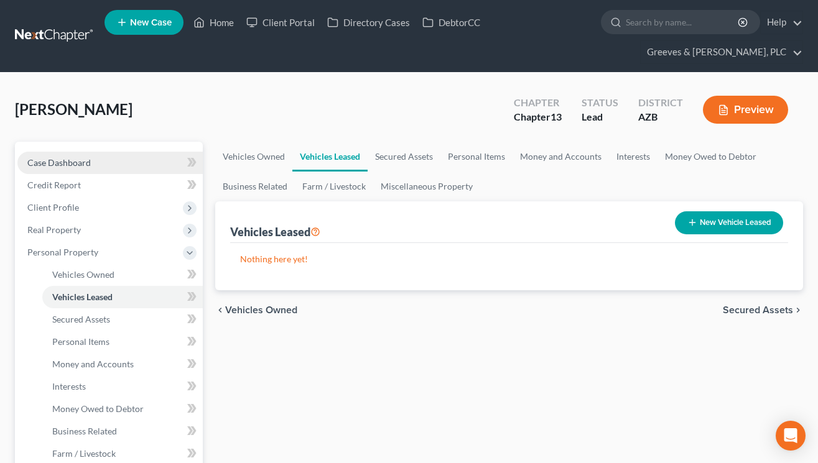
click at [111, 158] on link "Case Dashboard" at bounding box center [109, 163] width 185 height 22
